Goal: Task Accomplishment & Management: Complete application form

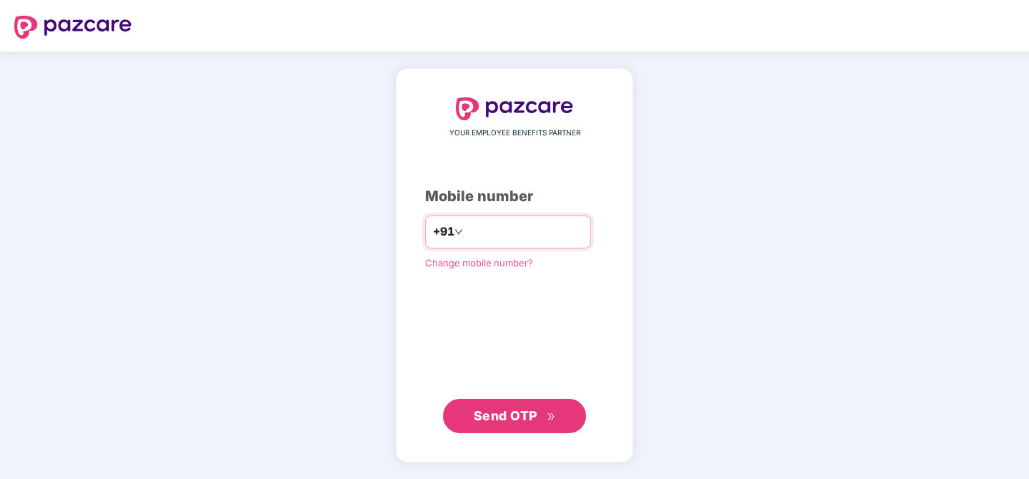
click at [528, 231] on input "number" at bounding box center [524, 231] width 117 height 23
type input "**********"
click at [512, 436] on div "**********" at bounding box center [515, 265] width 238 height 395
click at [513, 419] on span "Send OTP" at bounding box center [506, 414] width 64 height 15
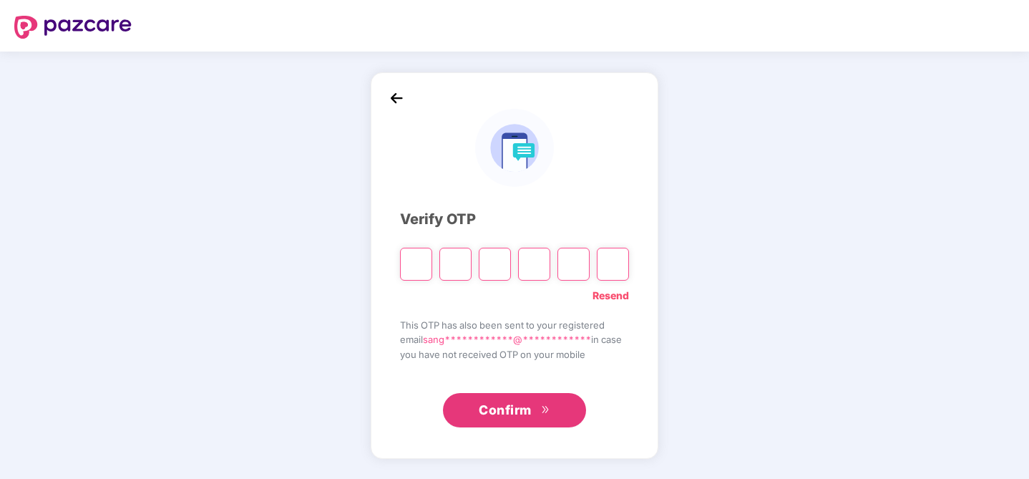
type input "*"
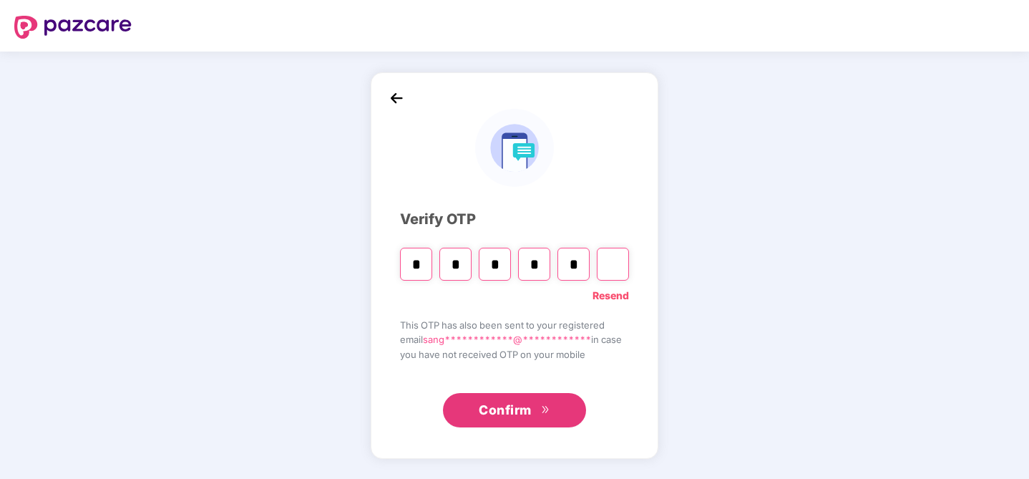
type input "*"
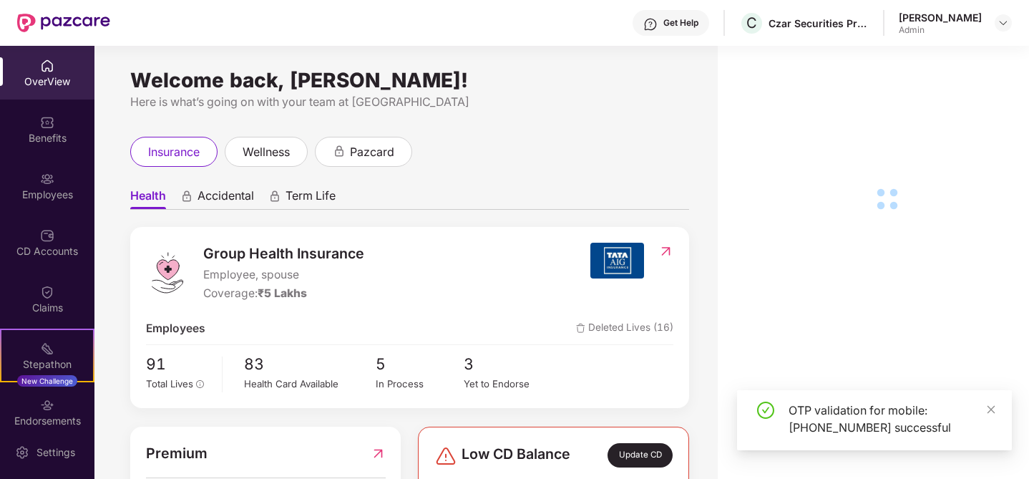
click at [48, 90] on div "OverView" at bounding box center [47, 73] width 94 height 54
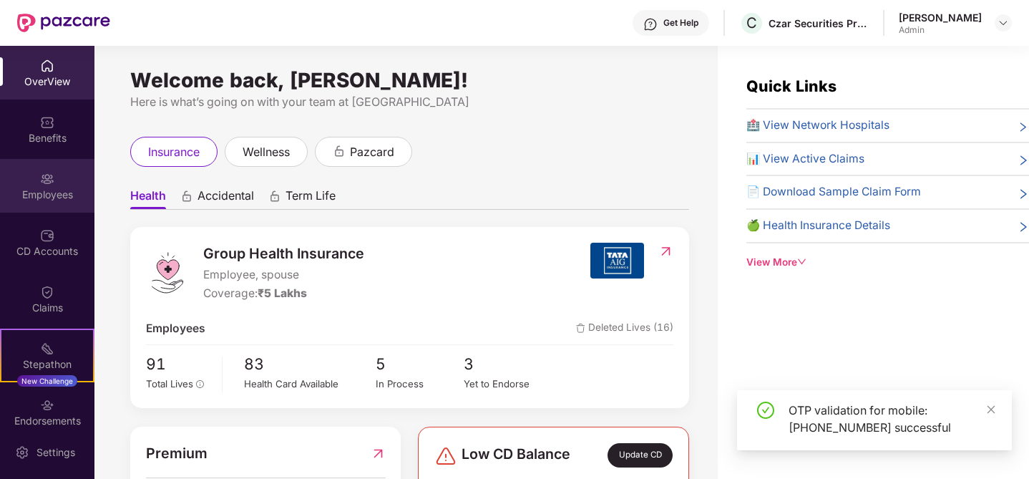
click at [50, 185] on div "Employees" at bounding box center [47, 186] width 94 height 54
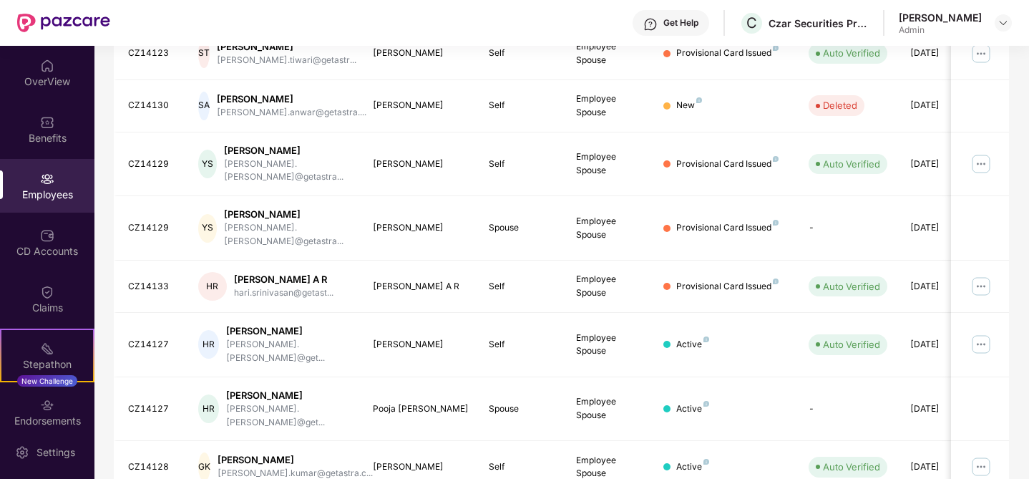
scroll to position [401, 0]
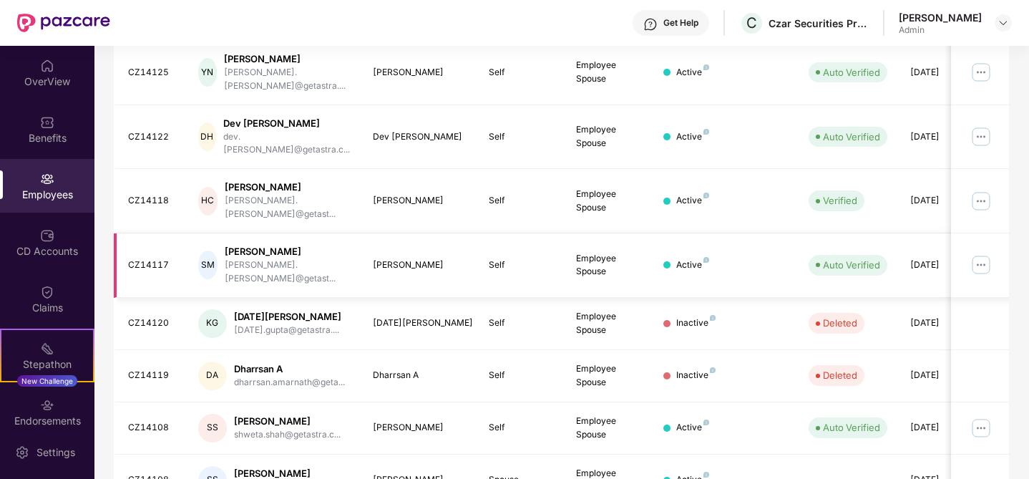
scroll to position [0, 0]
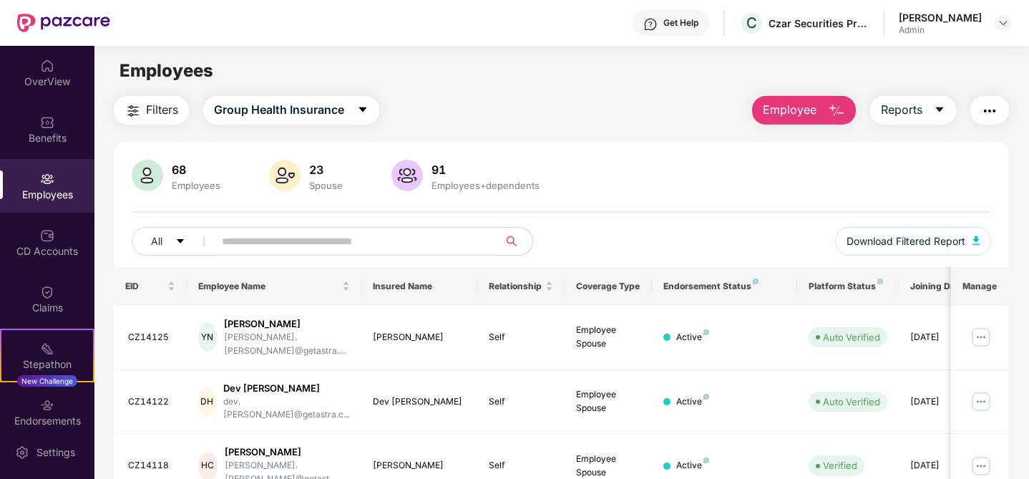
click at [815, 112] on button "Employee" at bounding box center [804, 110] width 104 height 29
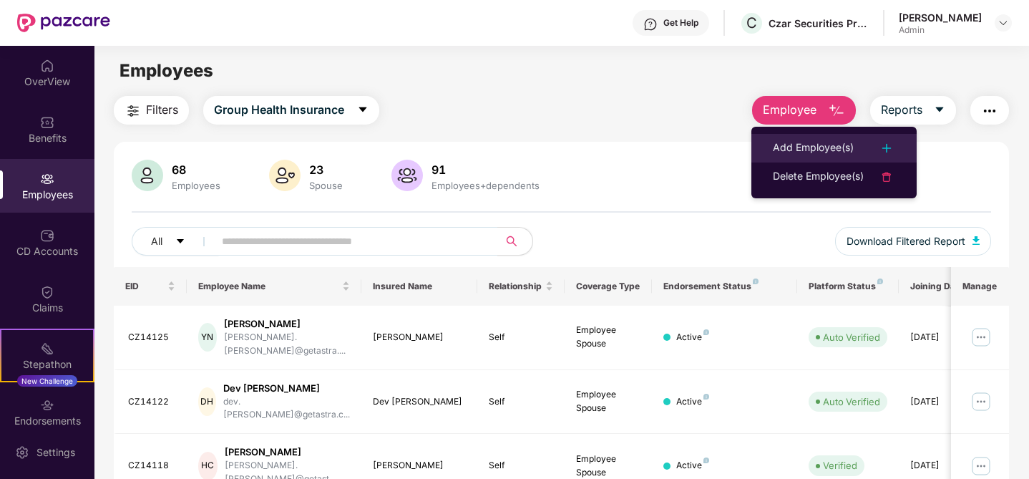
click at [818, 149] on div "Add Employee(s)" at bounding box center [813, 148] width 81 height 17
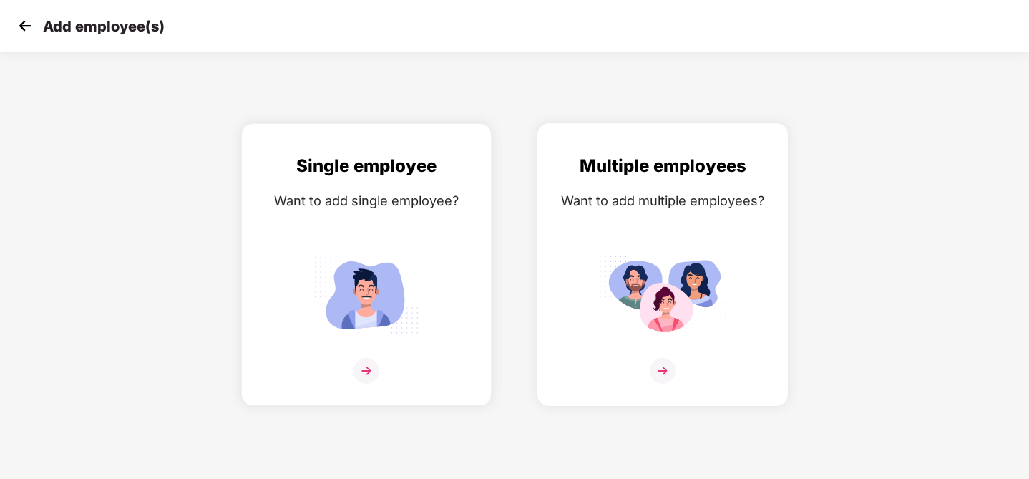
click at [628, 269] on img at bounding box center [662, 294] width 129 height 89
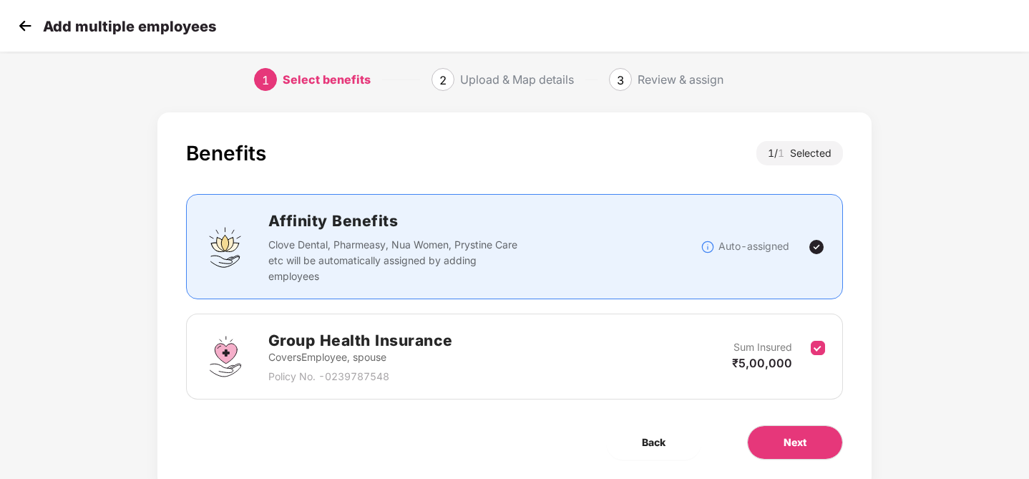
scroll to position [50, 0]
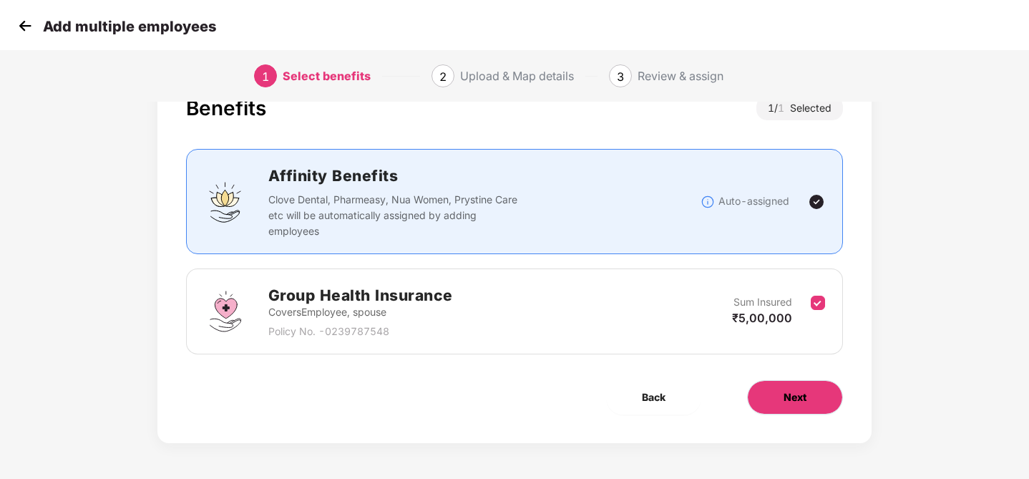
click at [797, 382] on button "Next" at bounding box center [795, 397] width 96 height 34
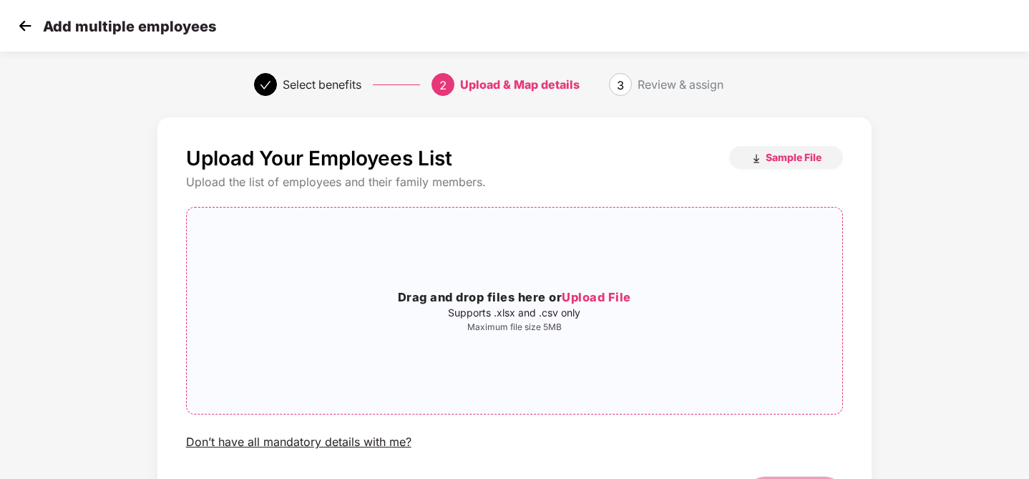
click at [601, 297] on span "Upload File" at bounding box center [596, 297] width 69 height 14
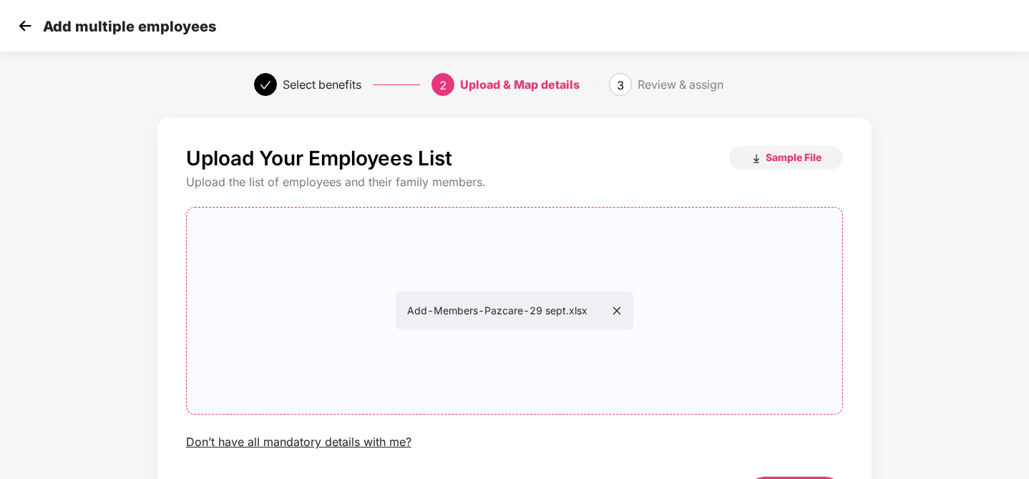
scroll to position [96, 0]
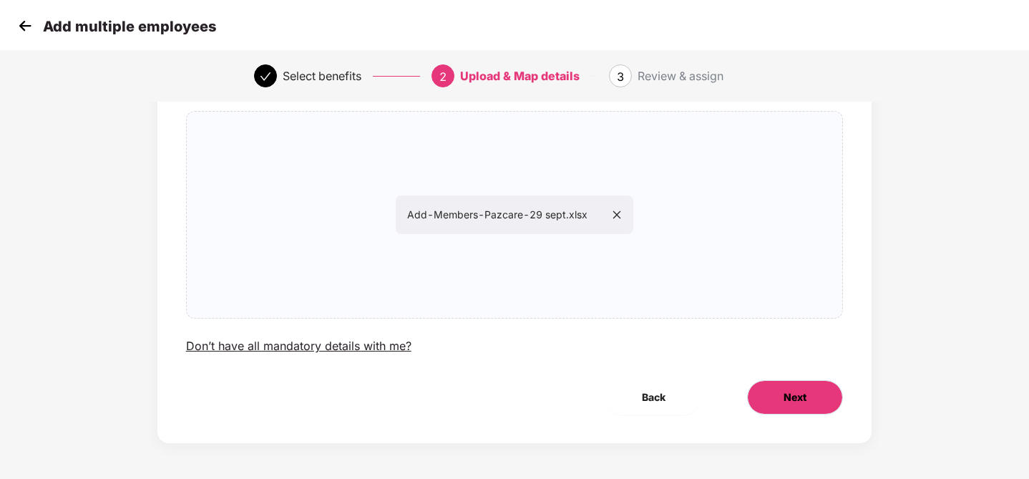
click at [778, 397] on button "Next" at bounding box center [795, 397] width 96 height 34
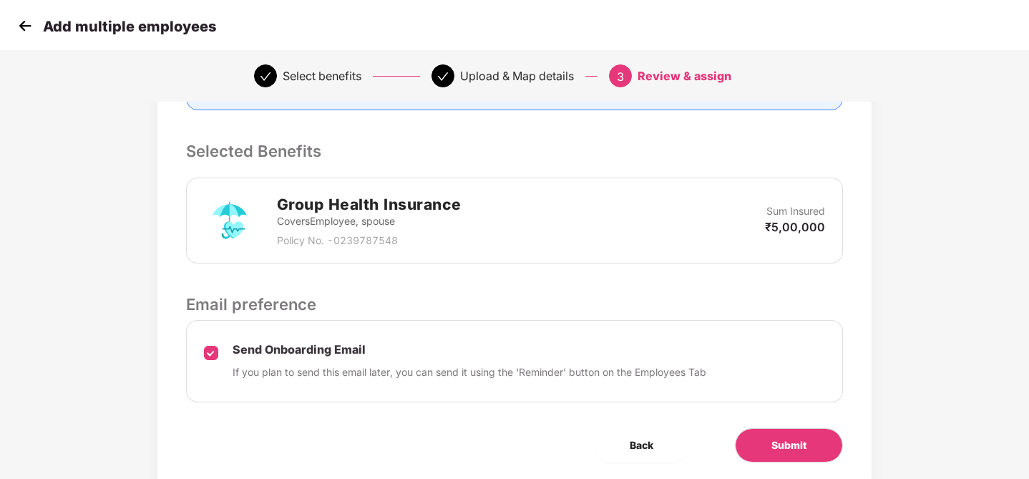
scroll to position [335, 0]
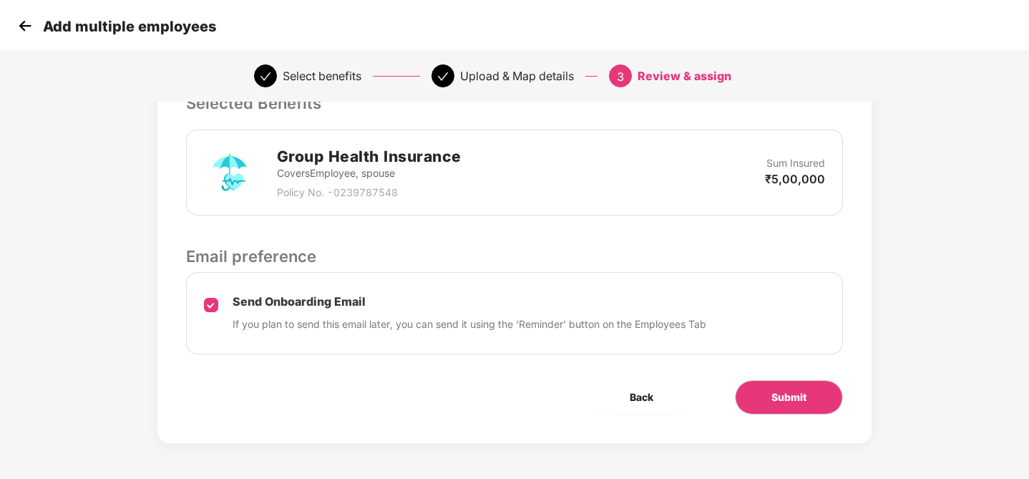
click at [781, 416] on div "Review & Assign Benefits Data Mapped Successfully Employee-data.csv Affinity Be…" at bounding box center [514, 113] width 715 height 660
click at [783, 399] on span "Submit" at bounding box center [788, 397] width 35 height 16
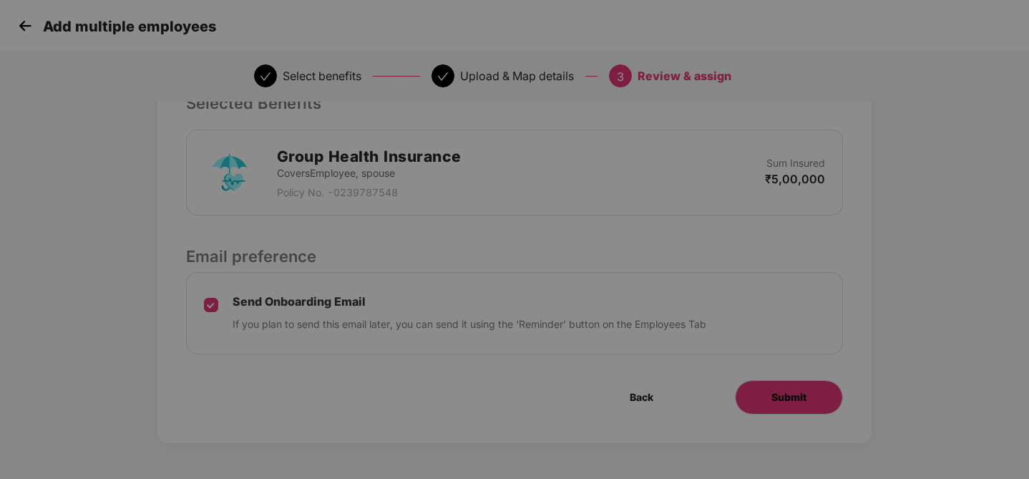
scroll to position [0, 0]
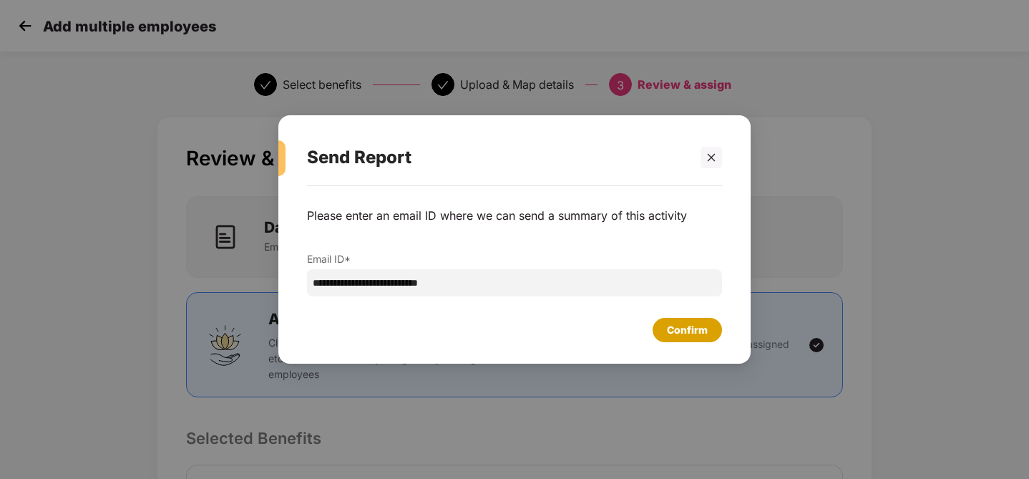
click at [681, 339] on div "Confirm" at bounding box center [686, 330] width 69 height 24
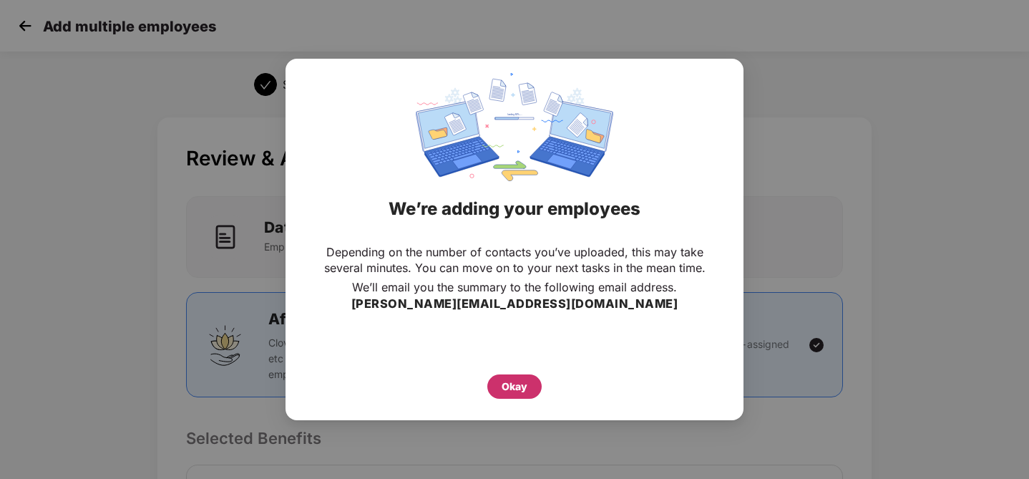
click at [522, 388] on div "Okay" at bounding box center [515, 386] width 26 height 16
